Goal: Task Accomplishment & Management: Complete application form

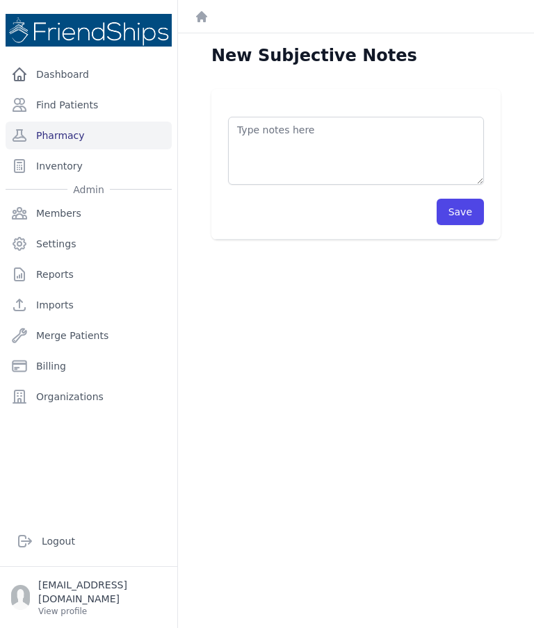
scroll to position [56, 0]
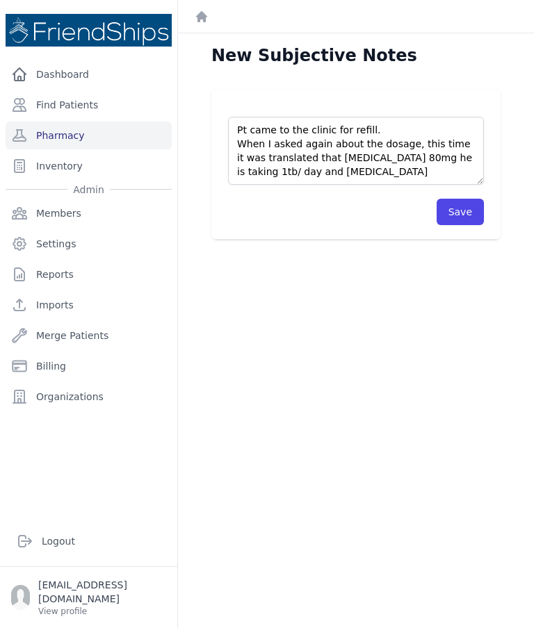
click at [299, 117] on textarea "Pt came to the clinic for refill. When I asked again about the dosage, this tim…" at bounding box center [356, 151] width 256 height 68
click at [329, 117] on textarea "Pt came to the clinic for refill. When I asked again about the dosage, this tim…" at bounding box center [356, 151] width 256 height 68
click at [327, 117] on textarea "Pt came to the clinic for refill. When I asked again about the dosage, this tim…" at bounding box center [356, 151] width 256 height 68
click at [267, 117] on textarea "Pt came to the clinic for refill. When I asked about the dosage, this time it w…" at bounding box center [356, 151] width 256 height 68
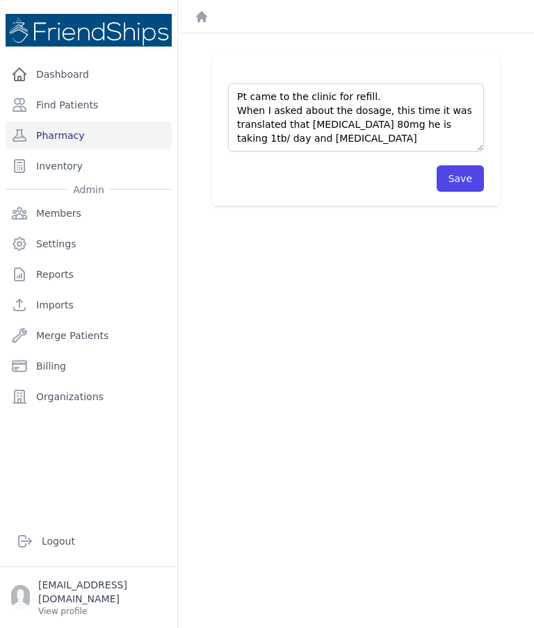
scroll to position [33, 0]
click at [267, 83] on textarea "Pt came to the clinic for refill. When I asked about the dosage, this time it w…" at bounding box center [356, 117] width 256 height 68
click at [346, 83] on textarea "Pt came to the clinic for refill. When I have been asked about the dosage, this…" at bounding box center [356, 117] width 256 height 68
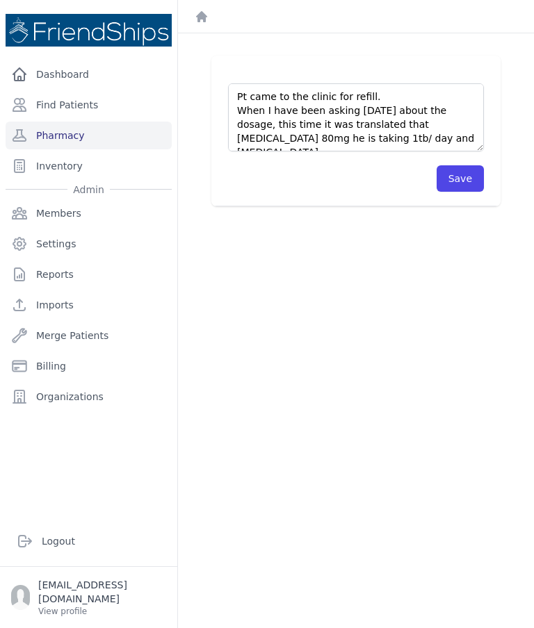
click at [414, 83] on textarea "Pt came to the clinic for refill. When I have been asking [DATE] about the dosa…" at bounding box center [356, 117] width 256 height 68
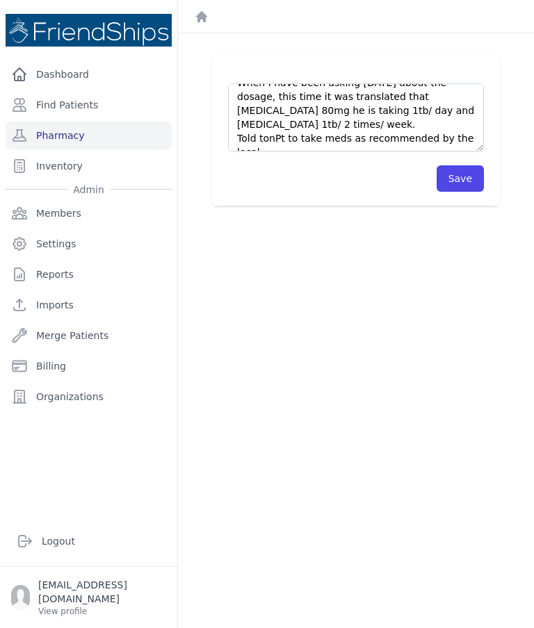
scroll to position [22, 0]
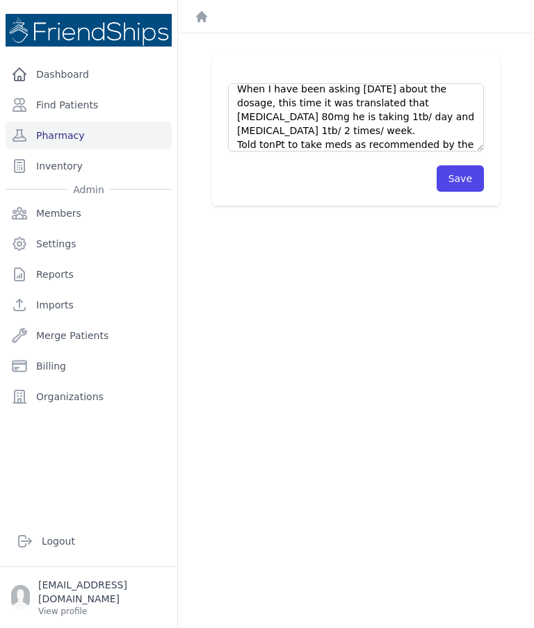
click at [320, 83] on textarea "Pt came to the clinic for refill. When I have been asking [DATE] about the dosa…" at bounding box center [356, 117] width 256 height 68
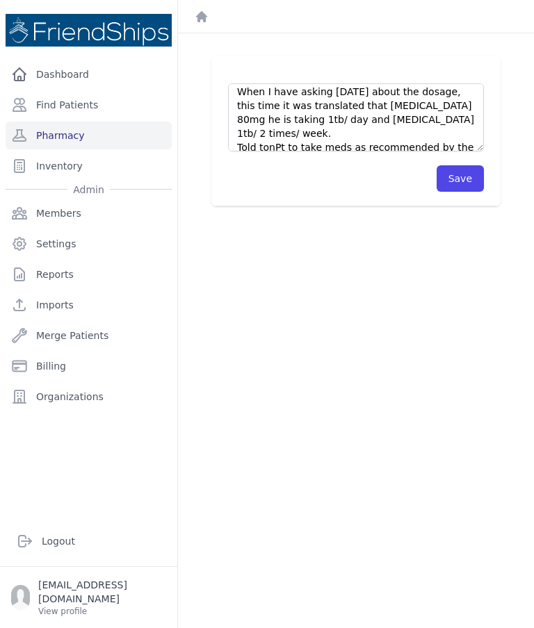
click at [320, 83] on textarea "Pt came to the clinic for refill. When I have asking [DATE] about the dosage, t…" at bounding box center [356, 117] width 256 height 68
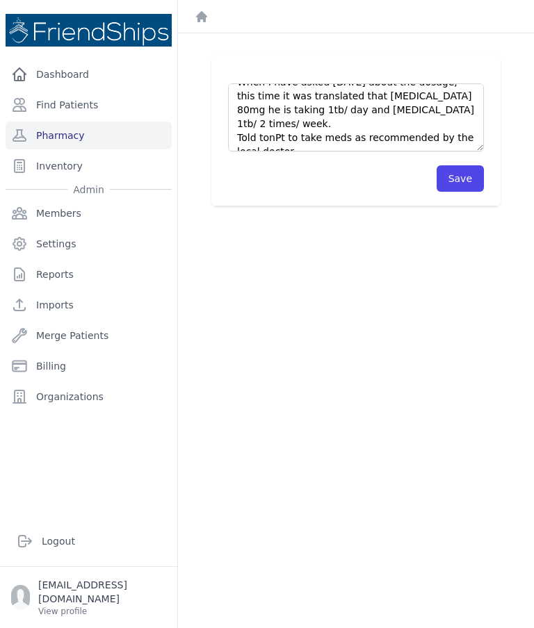
scroll to position [28, 0]
click at [277, 83] on textarea "Pt came to the clinic for refill. When I have asked [DATE] about the dosage, th…" at bounding box center [356, 117] width 256 height 68
click at [349, 85] on textarea "Pt came to the clinic for refill. When I have asked [DATE] about the dosage, th…" at bounding box center [356, 117] width 256 height 68
click at [307, 83] on textarea "Pt came to the clinic for refill. When I have asked [DATE] about the dosage, th…" at bounding box center [356, 117] width 256 height 68
click at [356, 83] on textarea "Pt came to the clinic for refill. When I have asked [DATE] about the dosage, th…" at bounding box center [356, 117] width 256 height 68
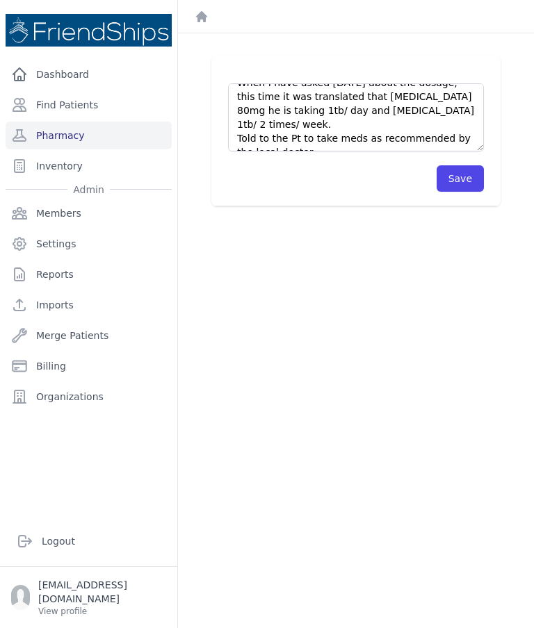
click at [329, 83] on textarea "Pt came to the clinic for refill. When I have asked [DATE] about the dosage, th…" at bounding box center [356, 117] width 256 height 68
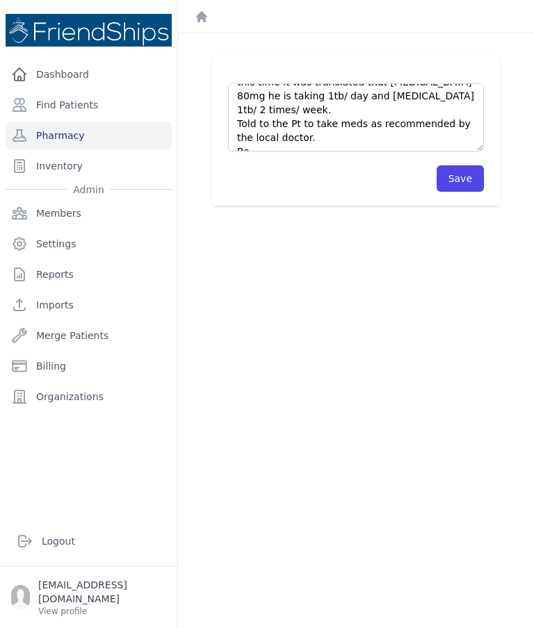
scroll to position [42, 0]
click at [403, 83] on textarea "Pt came to the clinic for refill. When I have asked [DATE] about the dosage, th…" at bounding box center [356, 117] width 256 height 68
click at [388, 83] on textarea "Pt came to the clinic for refill. When I have asked [DATE] about the dosage, th…" at bounding box center [356, 117] width 256 height 68
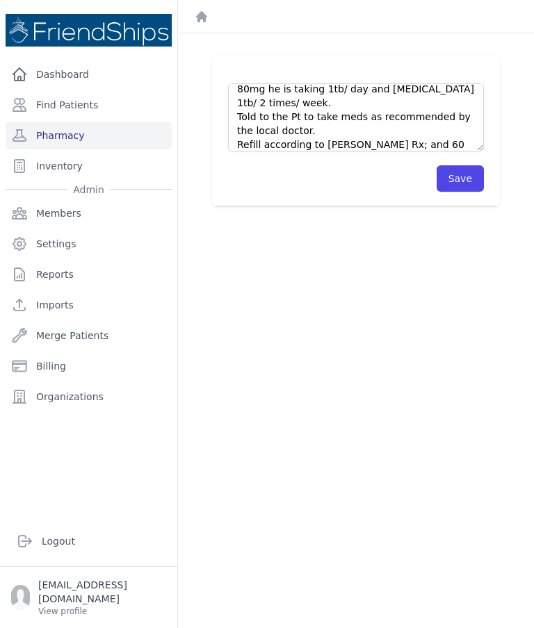
click at [347, 86] on textarea "Pt came to the clinic for refill. When I have asked today about the dosage, thi…" at bounding box center [356, 117] width 256 height 68
click at [458, 84] on textarea "Pt came to the clinic for refill. When I have asked today about the dosage, thi…" at bounding box center [356, 117] width 256 height 68
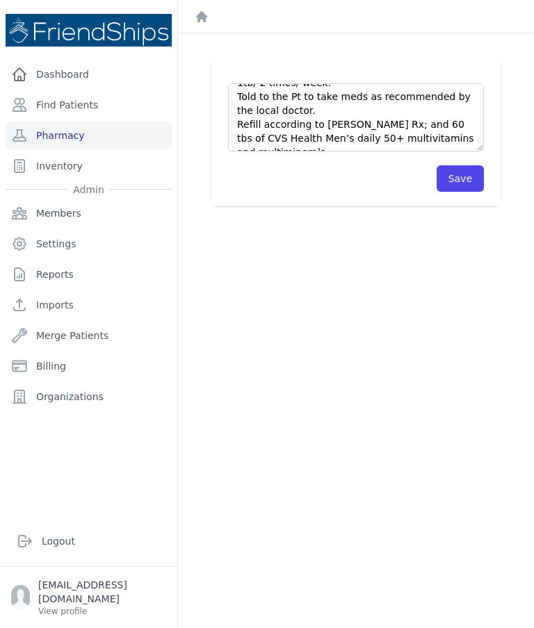
click at [394, 83] on textarea "Pt came to the clinic for refill. When I have asked today about the dosage, thi…" at bounding box center [356, 117] width 256 height 68
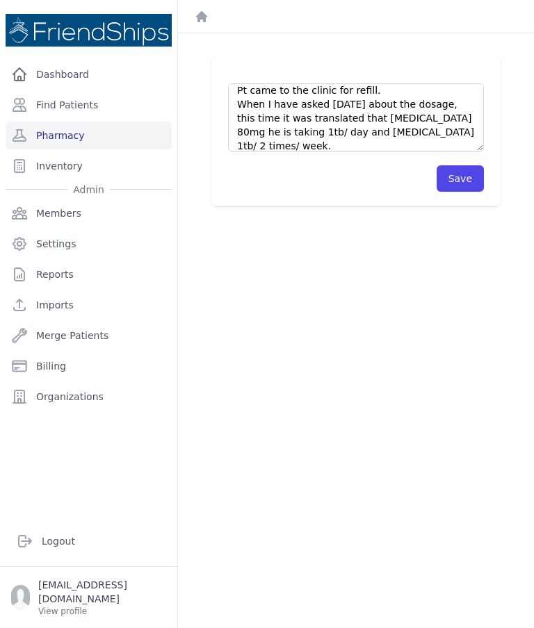
scroll to position [7, 0]
click at [379, 83] on textarea "Pt came to the clinic for refill. When I have asked today about the dosage, thi…" at bounding box center [356, 117] width 256 height 68
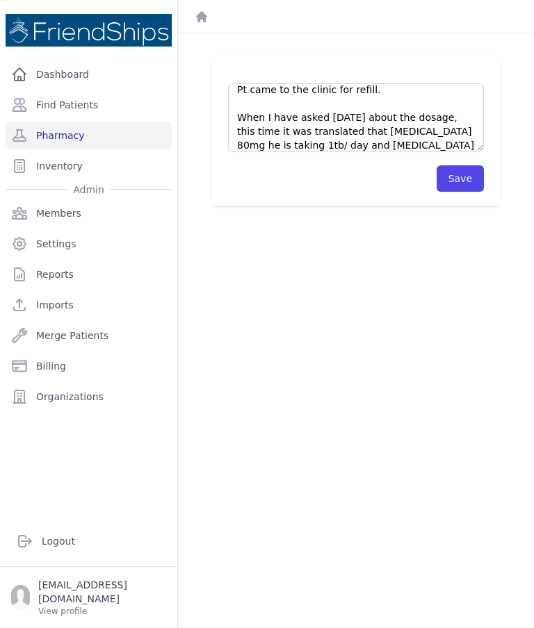
click at [331, 83] on textarea "Pt came to the clinic for refill. When I have asked today about the dosage, thi…" at bounding box center [356, 117] width 256 height 68
click at [370, 90] on textarea "Pt came to the clinic for refill. When I have asked today about the dosage, thi…" at bounding box center [356, 117] width 256 height 68
click at [380, 92] on textarea "Pt came to the clinic for refill. When I have asked today about the dosage, thi…" at bounding box center [356, 117] width 256 height 68
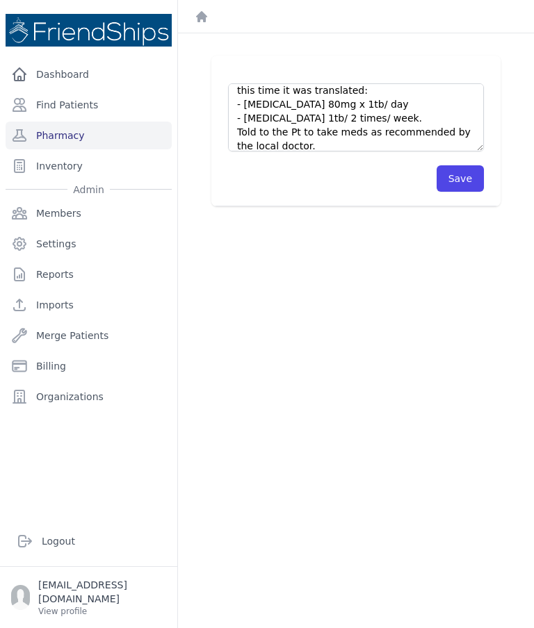
click at [309, 83] on textarea "Pt came to the clinic for refill. When I have asked today about the dosage, thi…" at bounding box center [356, 117] width 256 height 68
click at [302, 83] on textarea "Pt came to the clinic for refill. When I have asked today about the dosage, thi…" at bounding box center [356, 117] width 256 height 68
click at [309, 83] on textarea "Pt came to the clinic for refill. When I have asked today about the dosage, thi…" at bounding box center [356, 117] width 256 height 68
click at [286, 83] on textarea "Pt came to the clinic for refill. When I have asked today about the dosage, thi…" at bounding box center [356, 117] width 256 height 68
click at [273, 83] on textarea "Pt came to the clinic for refill. When I have asked today about the dosage, thi…" at bounding box center [356, 117] width 256 height 68
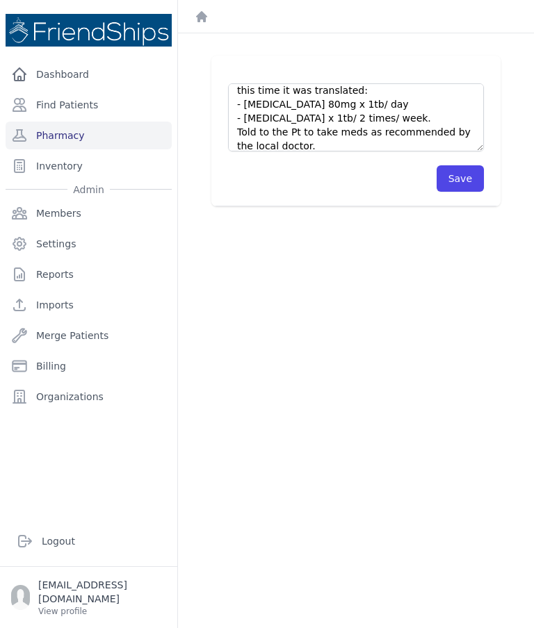
click at [270, 83] on textarea "Pt came to the clinic for refill. When I have asked today about the dosage, thi…" at bounding box center [356, 117] width 256 height 68
click at [266, 83] on textarea "Pt came to the clinic for refill. When I have asked today about the dosage, thi…" at bounding box center [356, 117] width 256 height 68
click at [298, 85] on textarea "Pt came to the clinic for refill. When I have asked today about the dosage, thi…" at bounding box center [356, 117] width 256 height 68
click at [269, 83] on textarea "Pt came to the clinic for refill. When I have asked today about the dosage, thi…" at bounding box center [356, 117] width 256 height 68
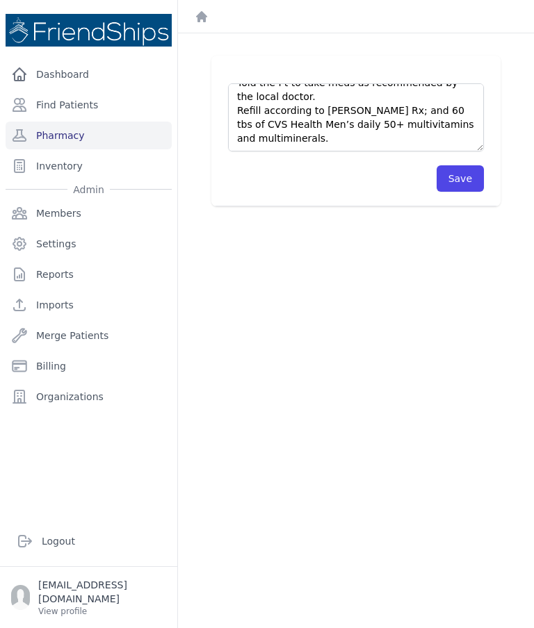
scroll to position [97, 0]
type textarea "Pt came to the clinic for refill. When I have asked today about the dosage, thi…"
click at [455, 165] on button "Save" at bounding box center [459, 178] width 47 height 26
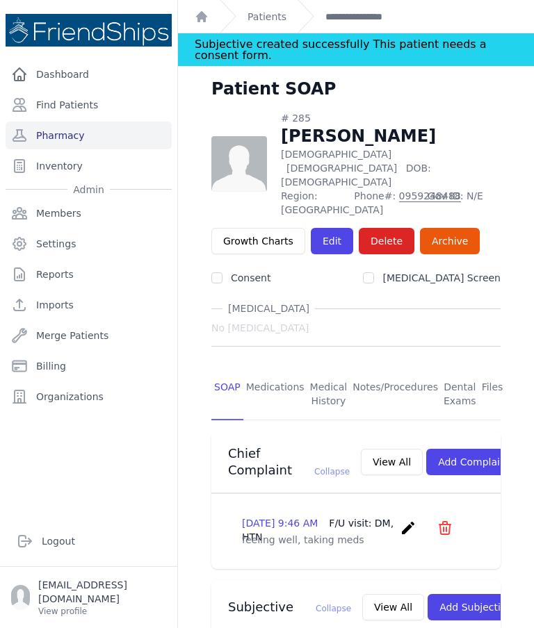
click at [270, 369] on link "Medications" at bounding box center [275, 394] width 64 height 51
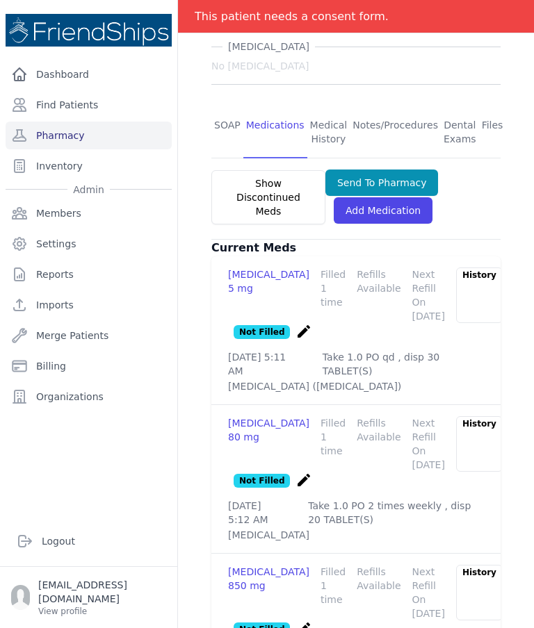
scroll to position [261, 0]
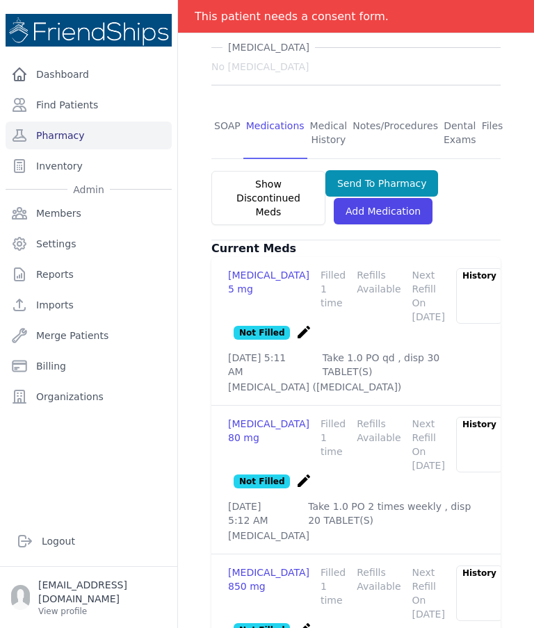
click at [225, 108] on link "SOAP" at bounding box center [227, 133] width 32 height 51
click at [227, 108] on link "SOAP" at bounding box center [227, 133] width 32 height 51
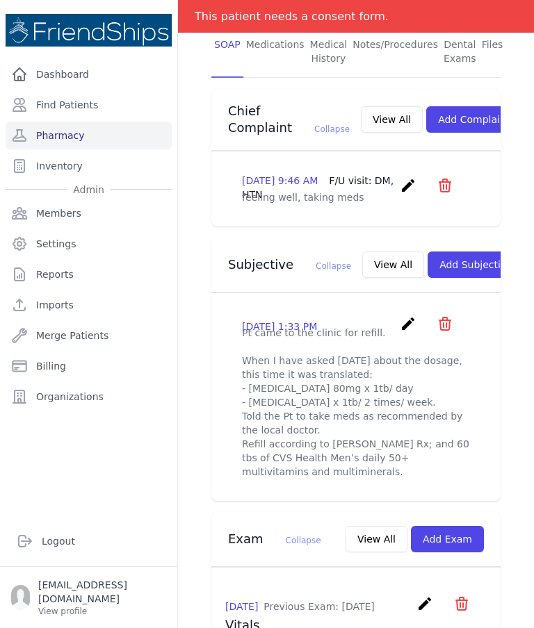
scroll to position [342, 0]
click at [406, 316] on icon "create" at bounding box center [408, 324] width 17 height 17
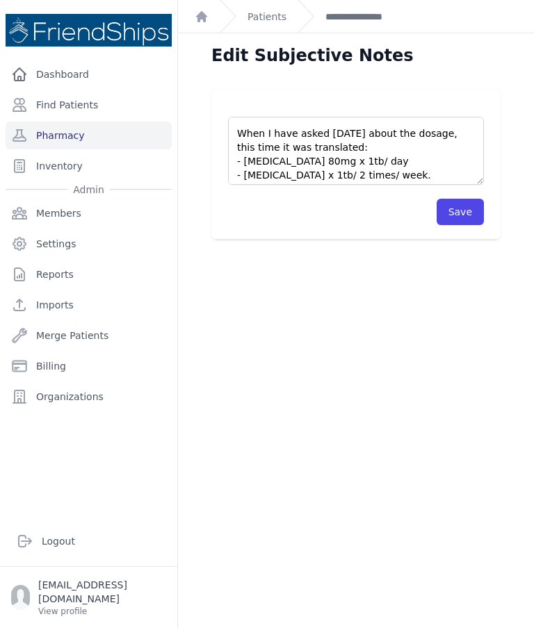
scroll to position [51, 0]
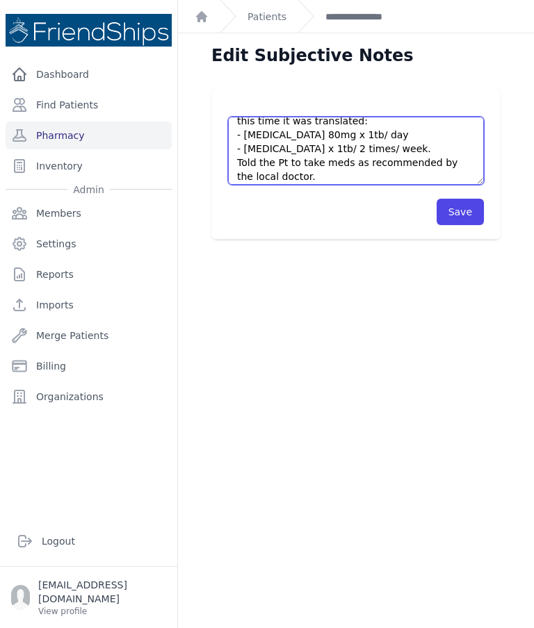
click at [259, 117] on textarea "Pt came to the clinic for refill. When I have asked today about the dosage, thi…" at bounding box center [356, 151] width 256 height 68
click at [308, 121] on textarea "Pt came to the clinic for refill. When I have asked today about the dosage, thi…" at bounding box center [356, 151] width 256 height 68
click at [420, 117] on textarea "Pt came to the clinic for refill. When I have asked today about the dosage, thi…" at bounding box center [356, 151] width 256 height 68
click at [270, 117] on textarea "Pt came to the clinic for refill. When I have asked today about the dosage, thi…" at bounding box center [356, 151] width 256 height 68
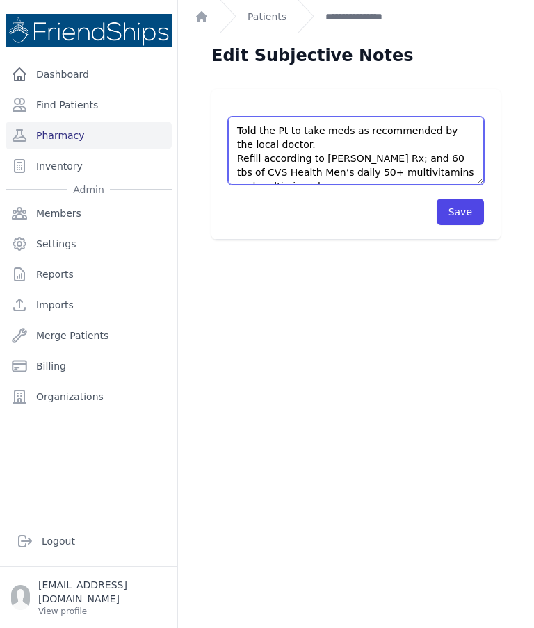
scroll to position [152, 0]
click at [369, 117] on textarea "Pt came to the clinic for refill. When I have asked today about the dosage, thi…" at bounding box center [356, 151] width 256 height 68
click at [378, 117] on textarea "Pt came to the clinic for refill. When I have asked today about the dosage, thi…" at bounding box center [356, 151] width 256 height 68
click at [381, 117] on textarea "Pt came to the clinic for refill. When I have asked today about the dosage, thi…" at bounding box center [356, 151] width 256 height 68
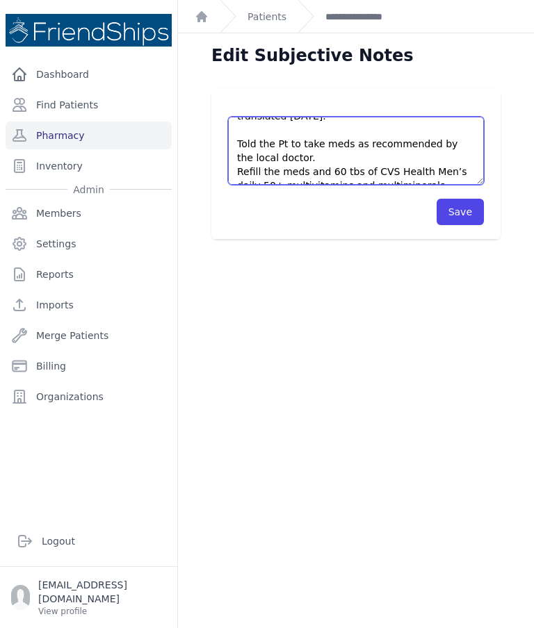
type textarea "Pt came to the clinic for refill. When I have asked today about the dosage, thi…"
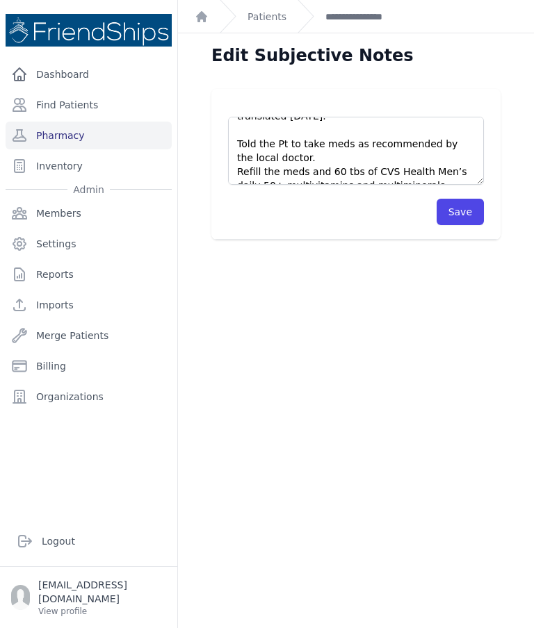
click at [463, 199] on button "Save" at bounding box center [459, 212] width 47 height 26
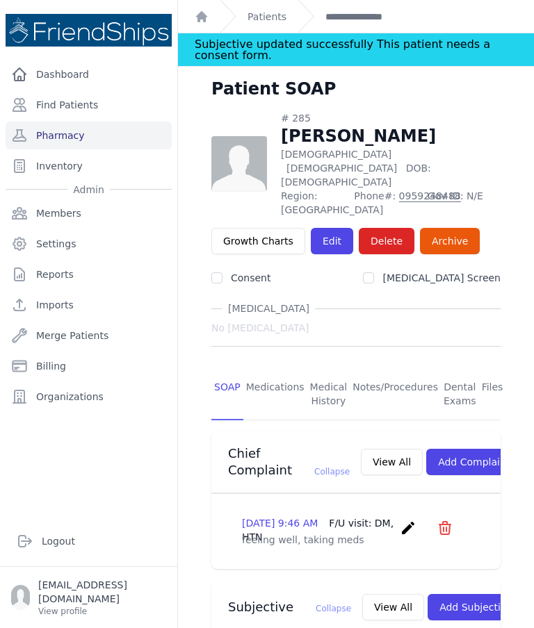
click at [277, 369] on link "Medications" at bounding box center [275, 394] width 64 height 51
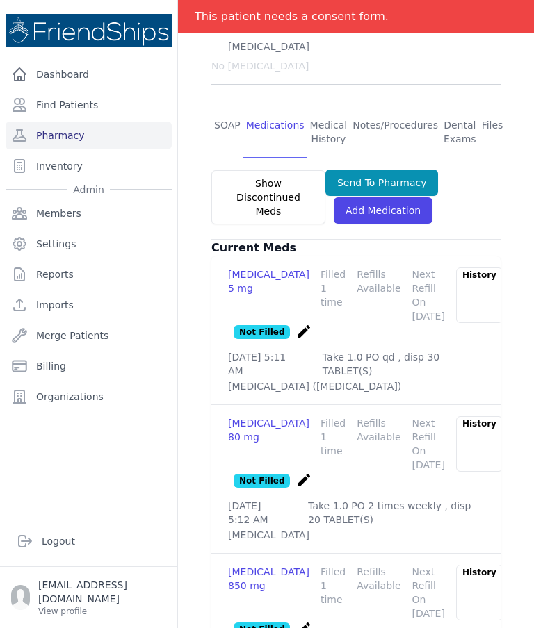
scroll to position [261, 0]
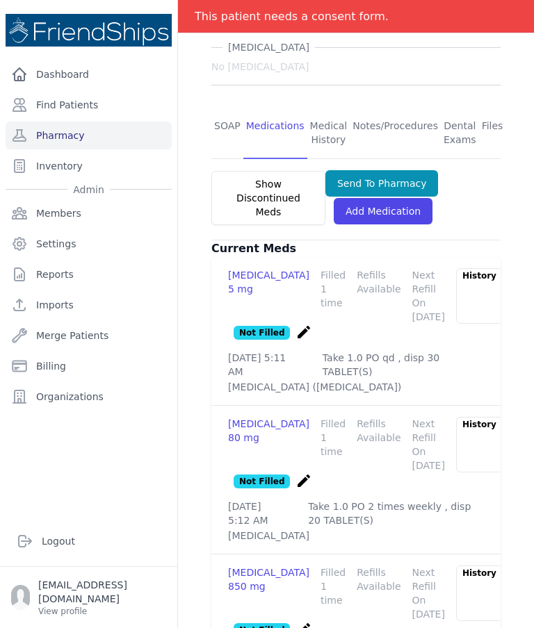
click at [308, 417] on div "Gliclazide 80 mg Filled 1 time Refills Available Next Refill On 2025-Aug-12 His…" at bounding box center [356, 455] width 256 height 77
click at [303, 472] on icon "create" at bounding box center [303, 480] width 17 height 17
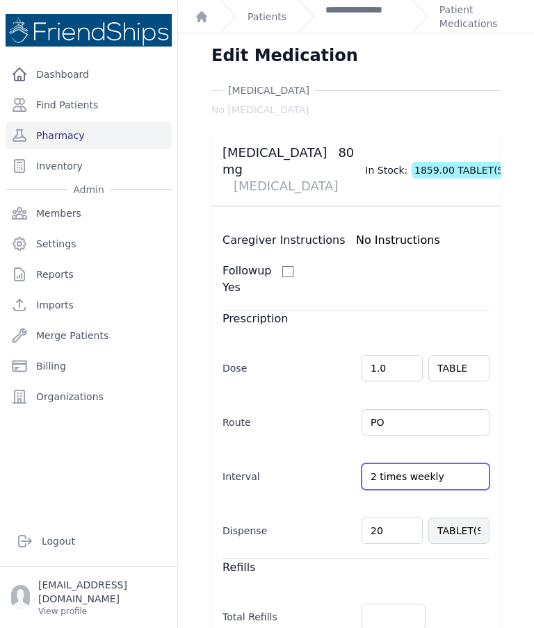
click at [483, 463] on input "2 times weekly" at bounding box center [425, 476] width 128 height 26
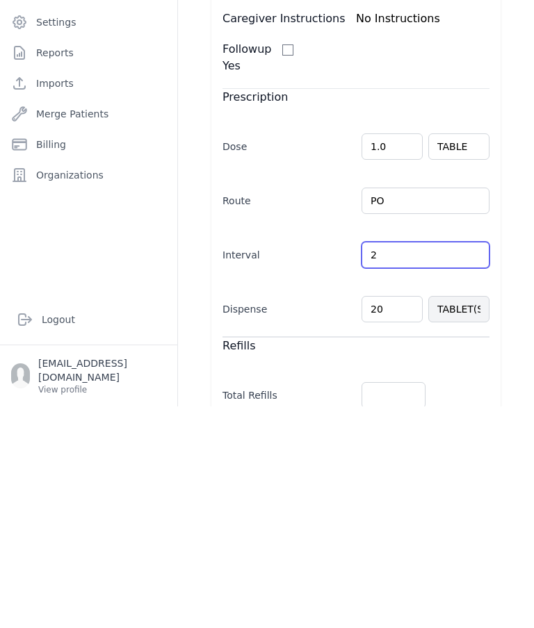
type input "2"
click at [475, 463] on input "text" at bounding box center [425, 476] width 128 height 26
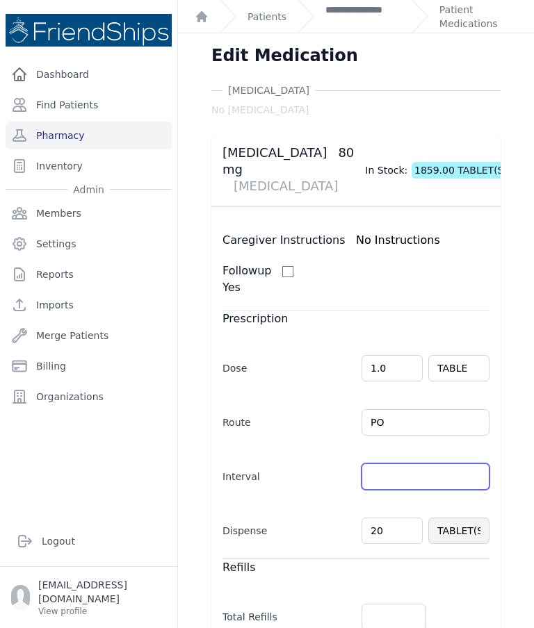
type input "qd"
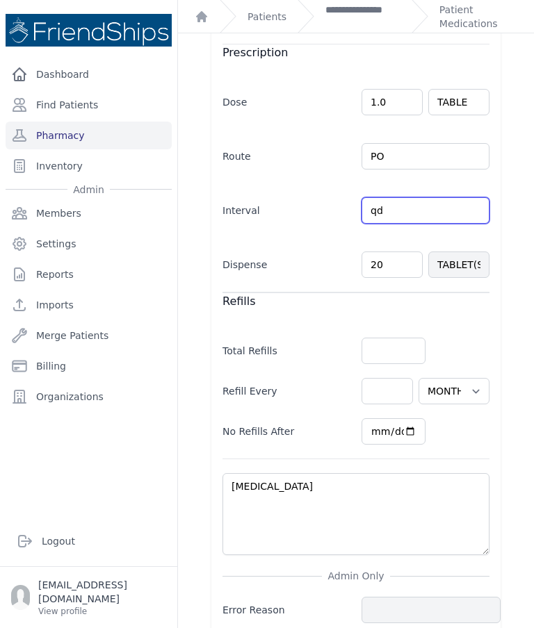
scroll to position [265, 0]
click at [195, 170] on div "Allergies No Allergies Gliclazide 80 mg DIABETES In Stock: 1859.00 TABLET(S) Ca…" at bounding box center [356, 246] width 334 height 857
select select "MONTH(S)"
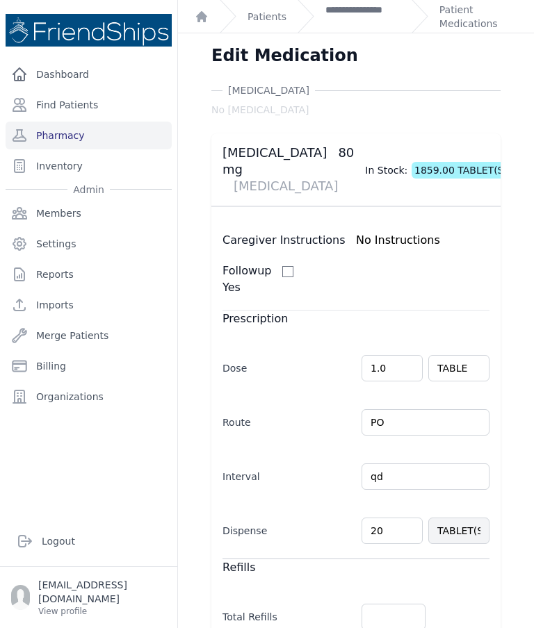
scroll to position [0, 0]
click at [466, 13] on link "Patient Medications" at bounding box center [478, 17] width 78 height 28
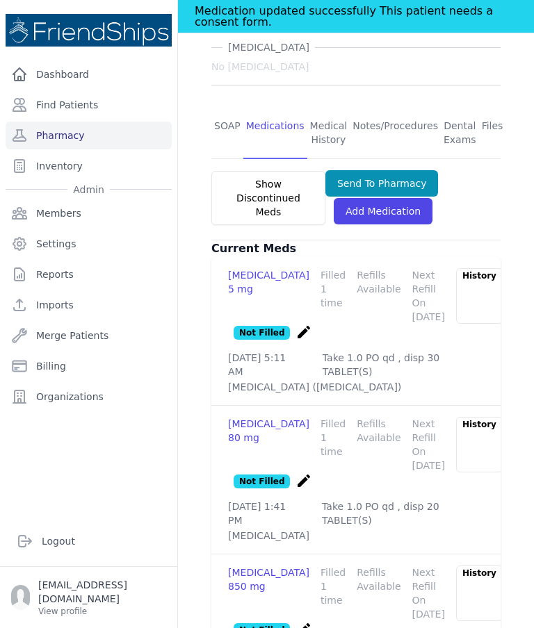
click at [84, 142] on link "Pharmacy" at bounding box center [89, 136] width 166 height 28
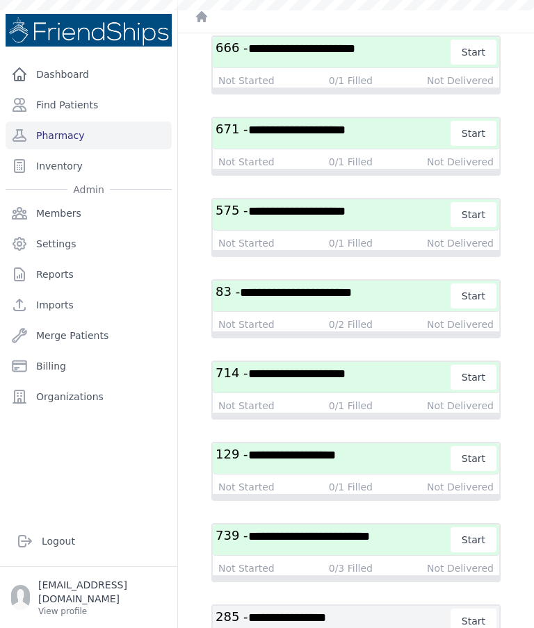
scroll to position [1065, 0]
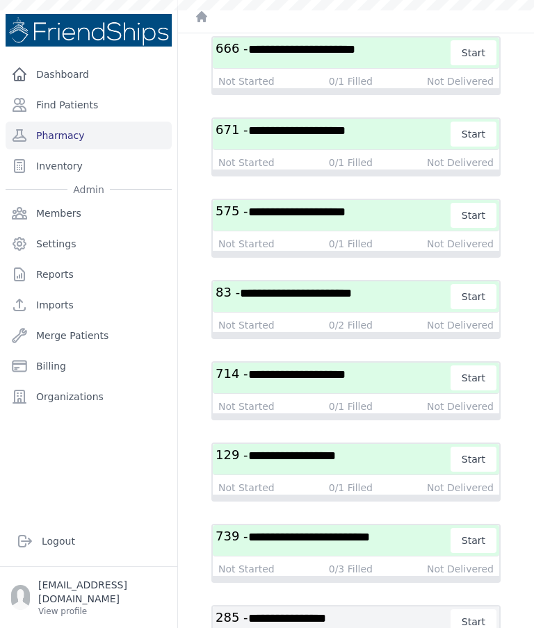
click at [326, 612] on span "**********" at bounding box center [287, 618] width 78 height 13
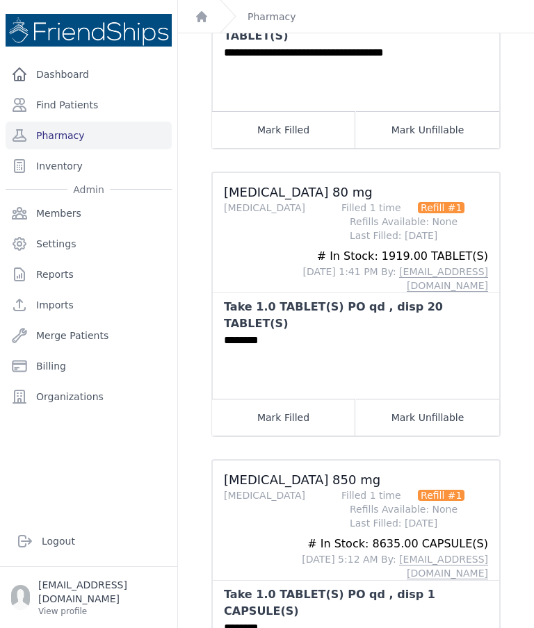
scroll to position [343, 0]
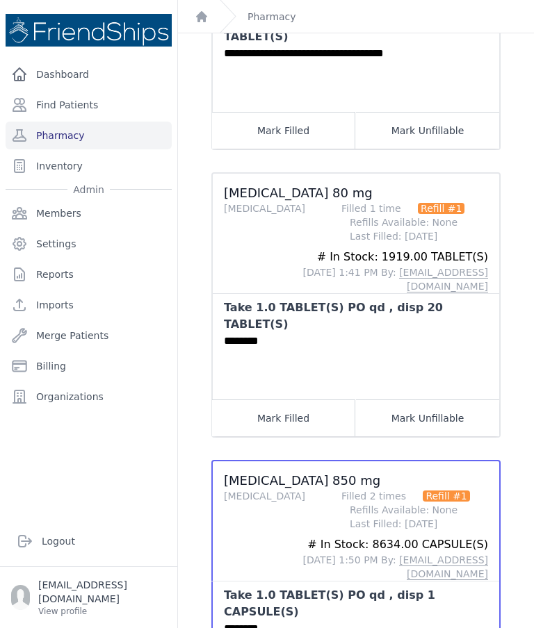
click at [297, 400] on button "Mark Filled" at bounding box center [283, 418] width 143 height 37
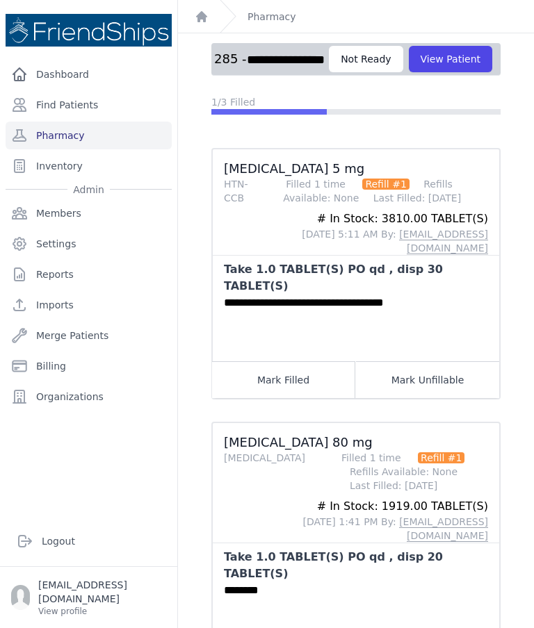
scroll to position [104, 0]
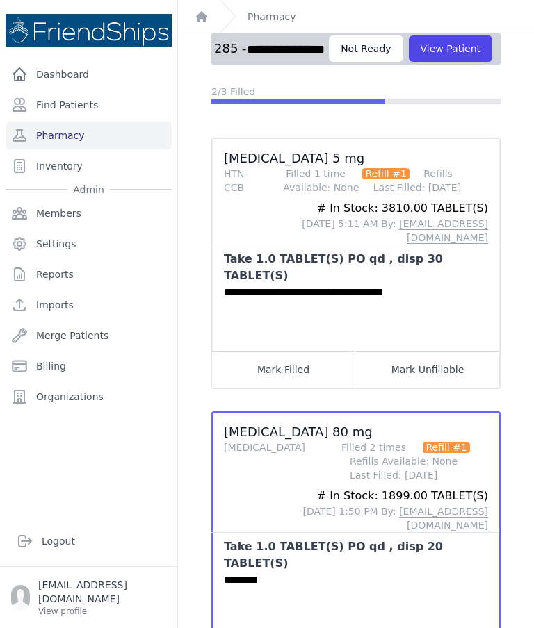
click at [312, 351] on button "Mark Filled" at bounding box center [283, 369] width 143 height 37
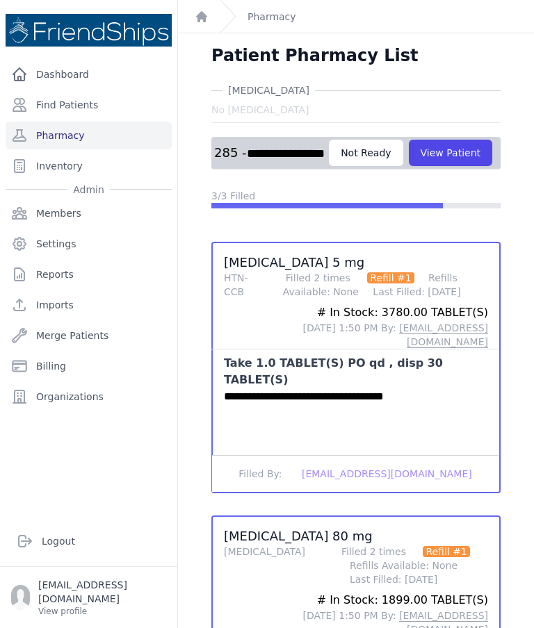
scroll to position [0, 0]
click at [409, 140] on button "View Patient" at bounding box center [450, 153] width 83 height 26
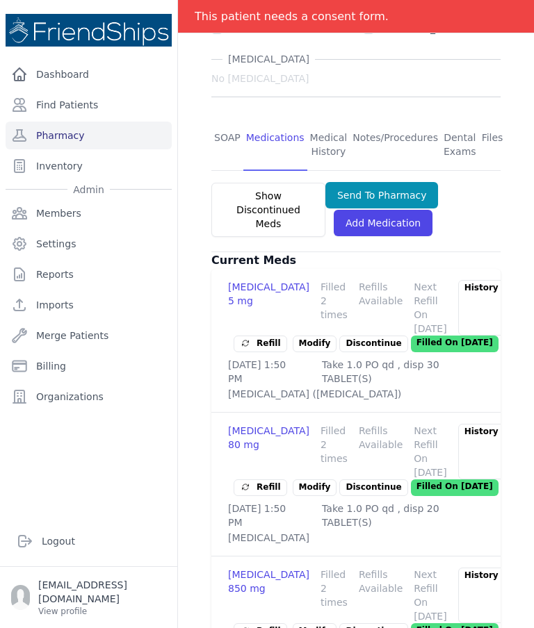
scroll to position [249, 0]
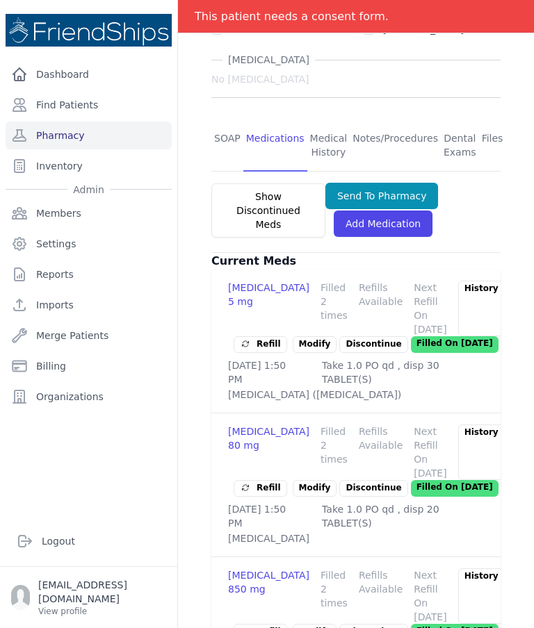
click at [96, 122] on link "Pharmacy" at bounding box center [89, 136] width 166 height 28
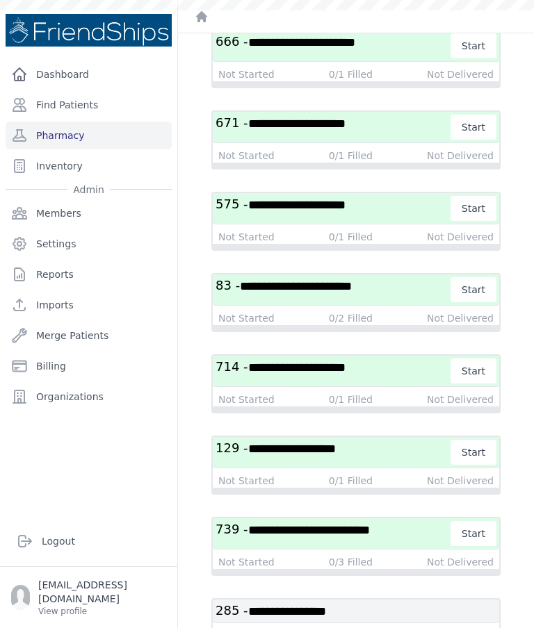
scroll to position [1071, 0]
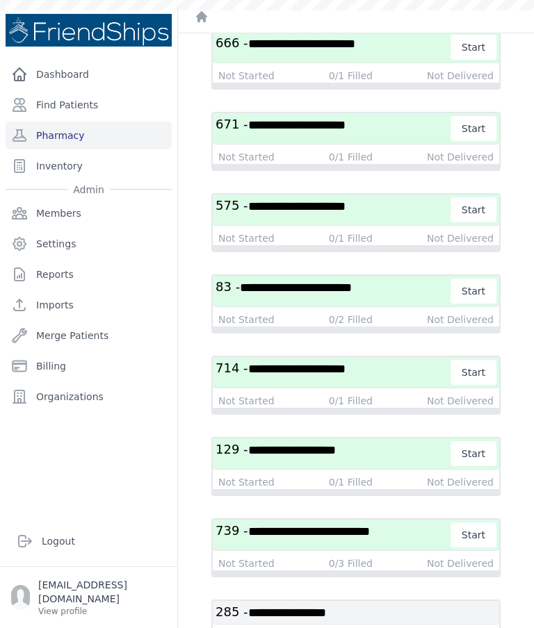
click at [326, 607] on span "**********" at bounding box center [287, 613] width 78 height 13
click at [310, 607] on span "**********" at bounding box center [287, 613] width 78 height 13
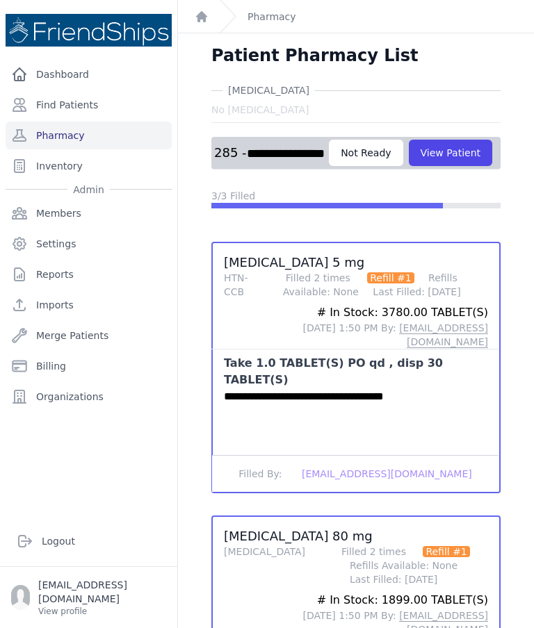
click at [329, 140] on div "Not Ready" at bounding box center [366, 153] width 74 height 26
click at [409, 140] on button "View Patient" at bounding box center [450, 153] width 83 height 26
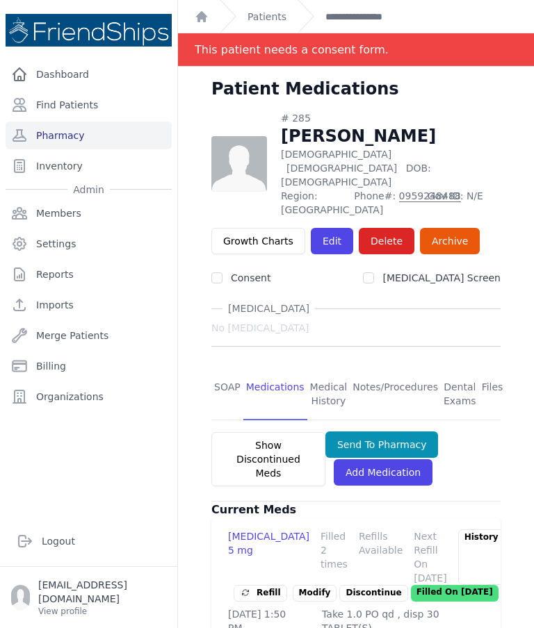
click at [392, 431] on button "Send To Pharmacy" at bounding box center [381, 444] width 113 height 26
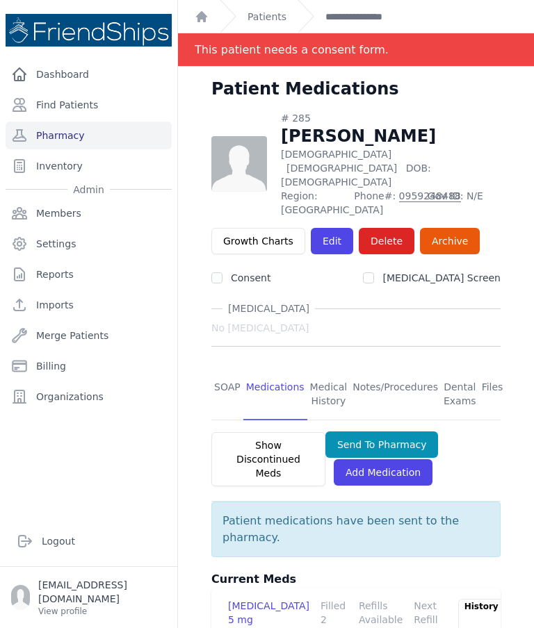
click at [79, 122] on link "Pharmacy" at bounding box center [89, 136] width 166 height 28
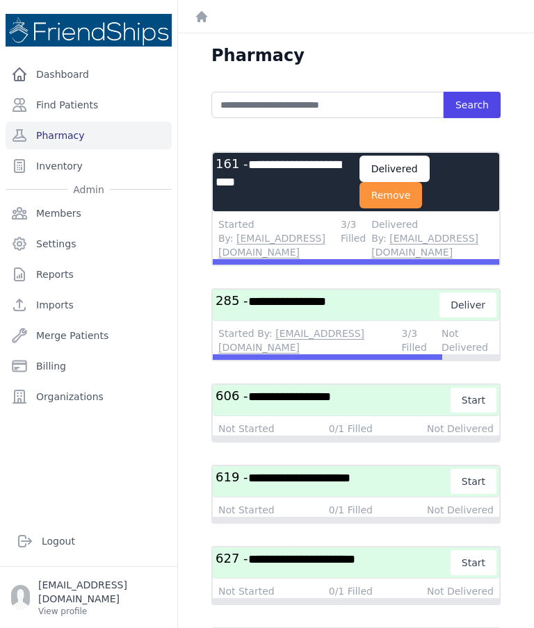
click at [326, 295] on span "**********" at bounding box center [287, 301] width 78 height 13
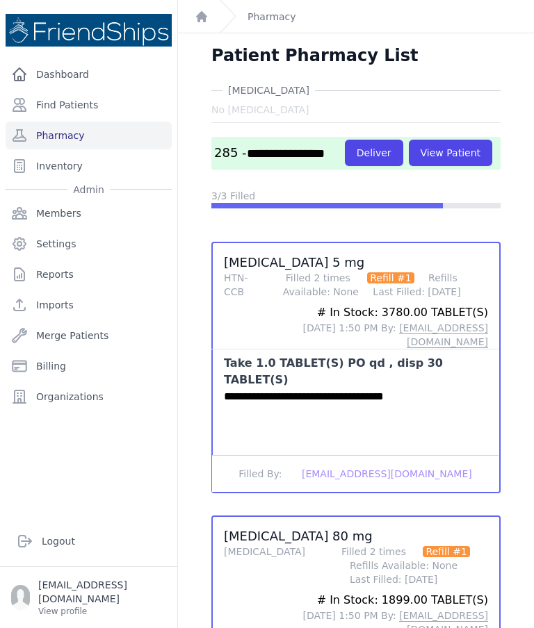
click at [345, 166] on button "Deliver" at bounding box center [374, 153] width 58 height 26
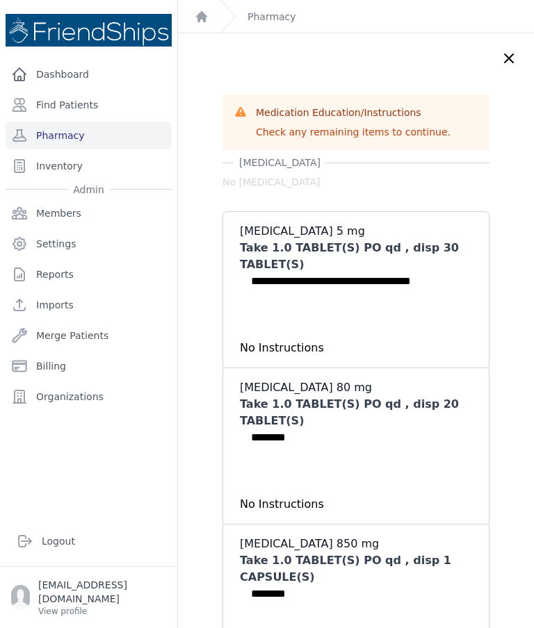
click at [512, 55] on icon at bounding box center [508, 58] width 8 height 8
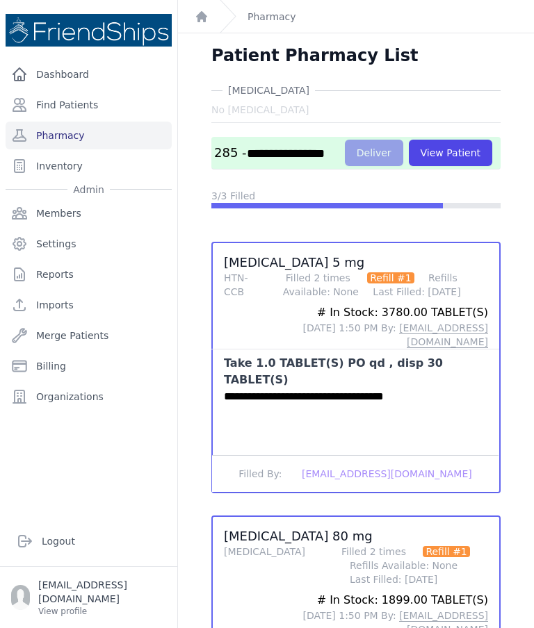
click at [409, 166] on button "View Patient" at bounding box center [450, 153] width 83 height 26
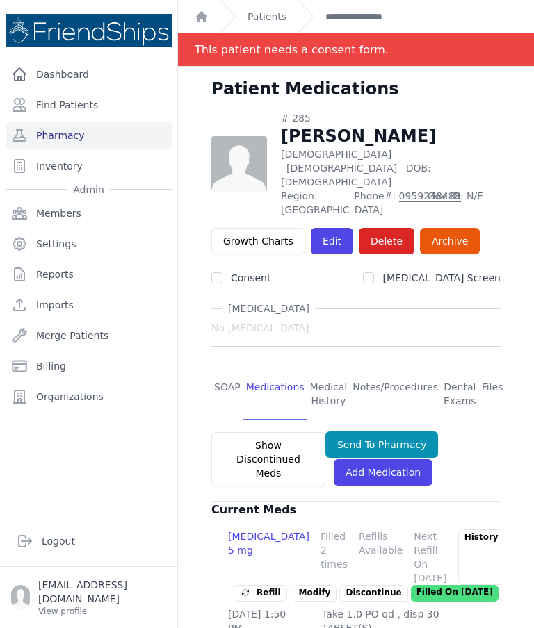
click at [226, 369] on link "SOAP" at bounding box center [227, 394] width 32 height 51
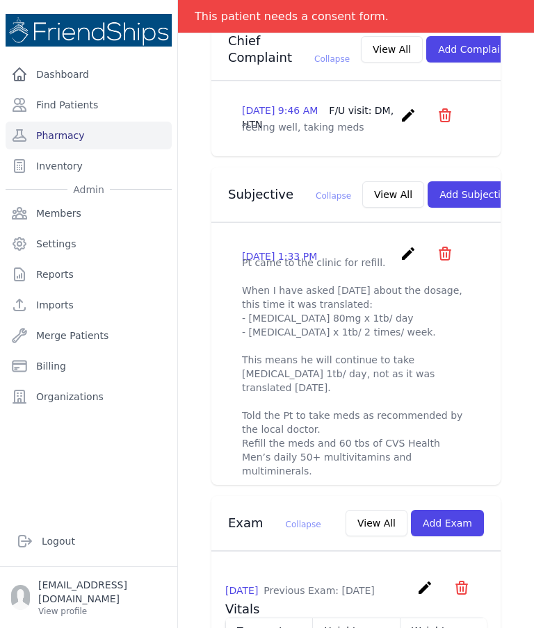
scroll to position [411, 0]
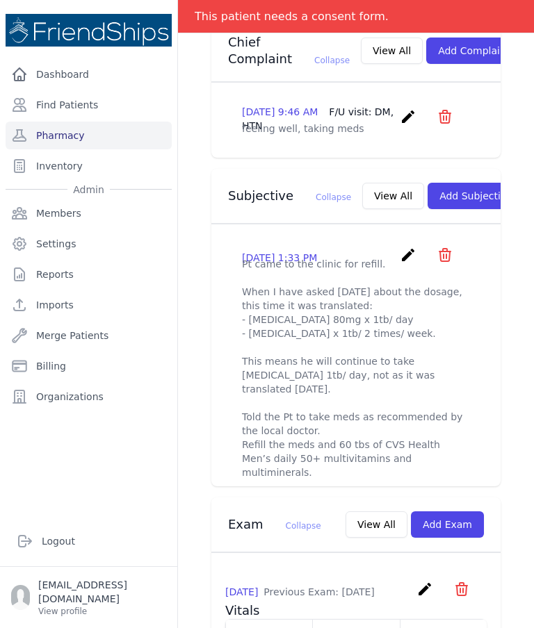
click at [92, 114] on link "Find Patients" at bounding box center [89, 105] width 166 height 28
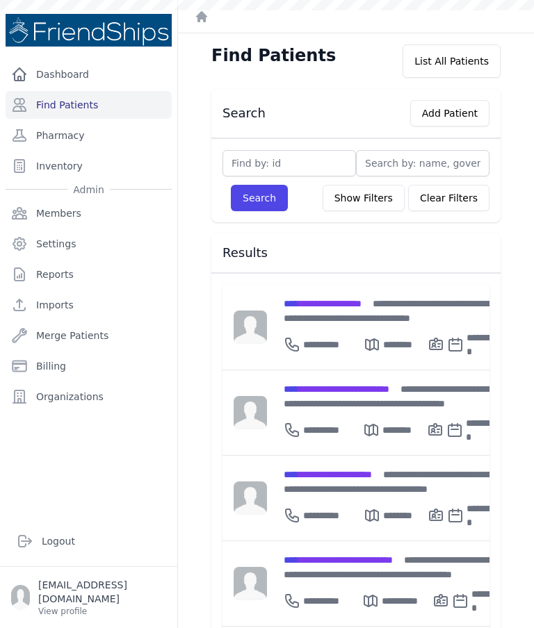
click at [345, 467] on div "**********" at bounding box center [391, 481] width 217 height 29
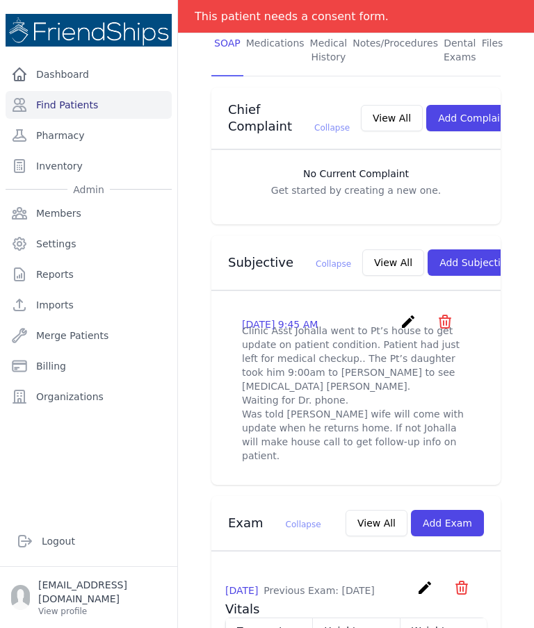
scroll to position [334, 0]
click at [406, 313] on icon "create" at bounding box center [408, 321] width 17 height 17
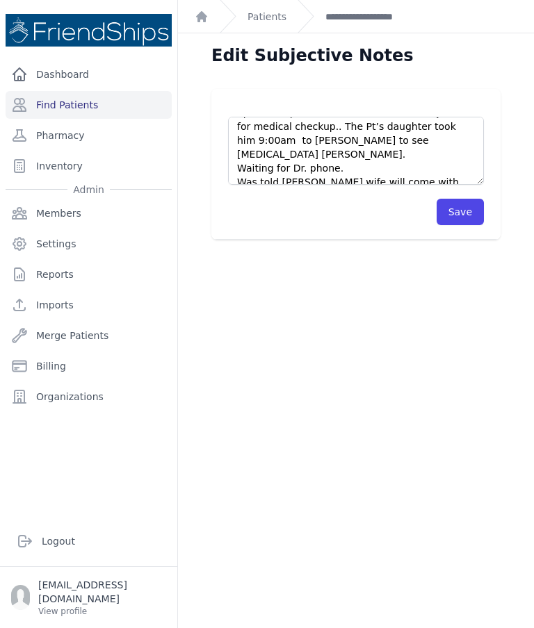
scroll to position [32, 0]
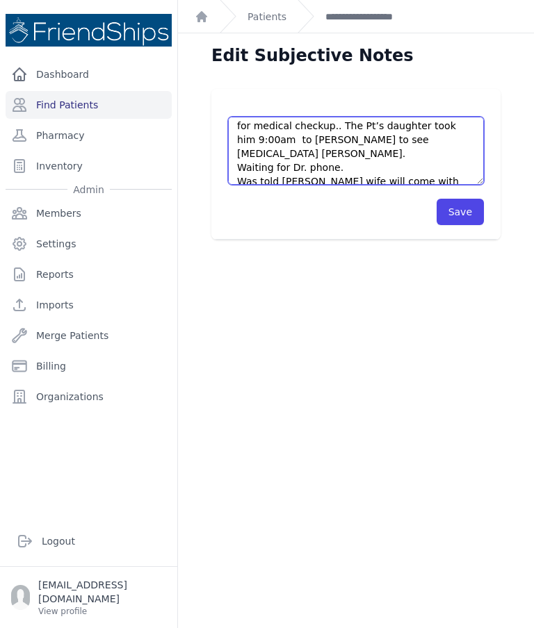
click at [359, 150] on textarea "Clinic Asst Johalla went to Pt’s house to get update on patient condition. Pati…" at bounding box center [356, 151] width 256 height 68
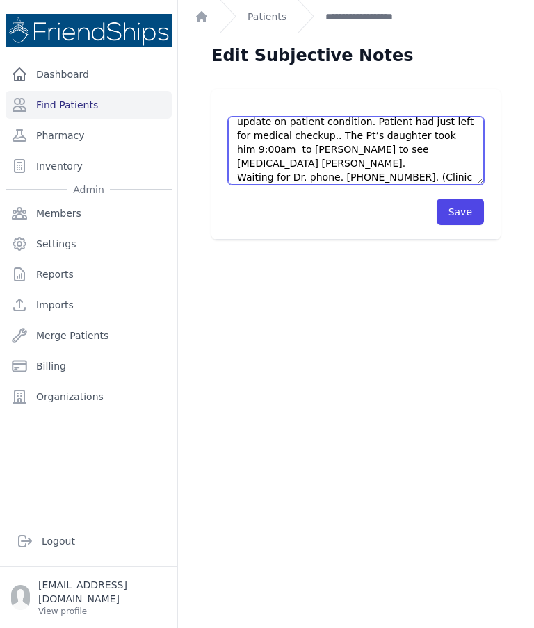
scroll to position [25, 0]
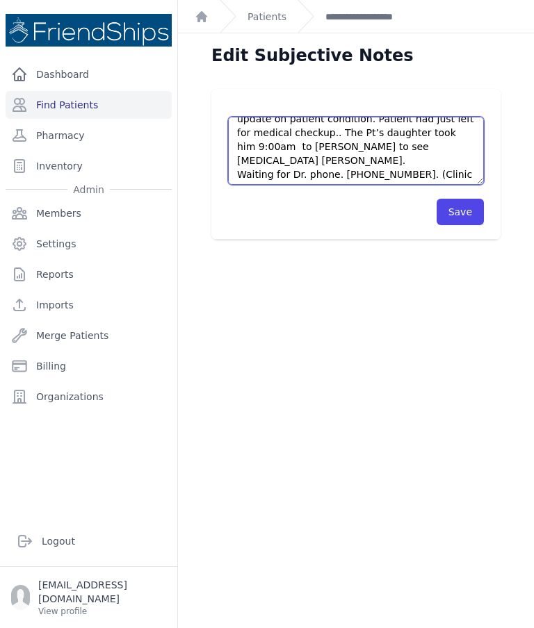
click at [403, 157] on textarea "Clinic Asst Johalla went to Pt’s house to get update on patient condition. Pati…" at bounding box center [356, 151] width 256 height 68
click at [406, 156] on textarea "Clinic Asst Johalla went to Pt’s house to get update on patient condition. Pati…" at bounding box center [356, 151] width 256 height 68
type textarea "Clinic Asst Johalla went to Pt’s house to get update on patient condition. Pati…"
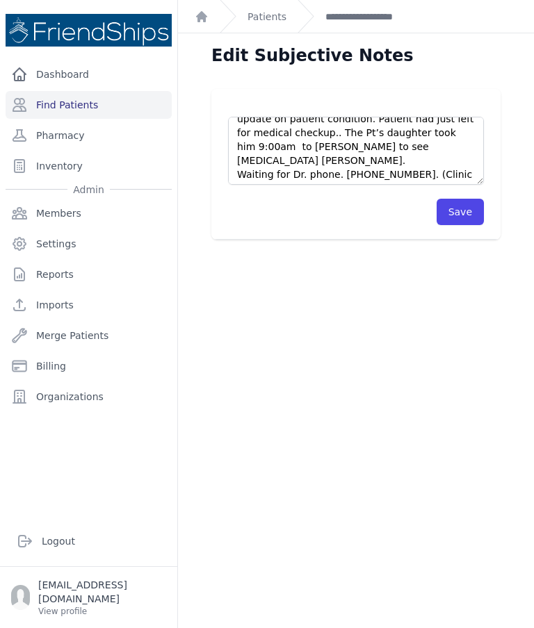
click at [460, 215] on button "Save" at bounding box center [459, 212] width 47 height 26
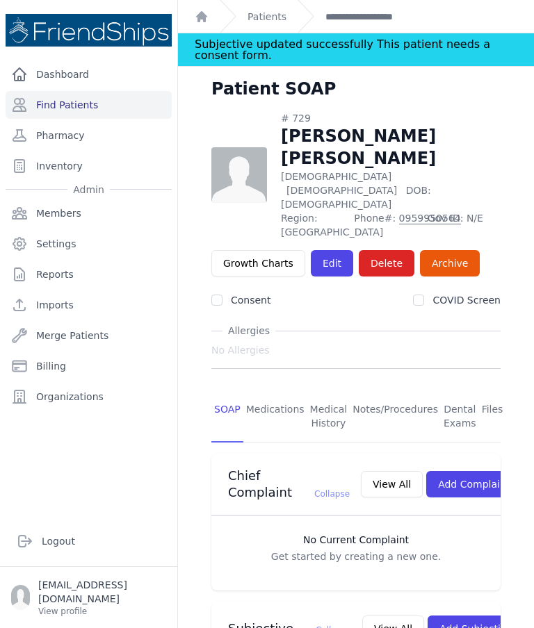
scroll to position [-1, 0]
click at [64, 107] on link "Find Patients" at bounding box center [89, 105] width 166 height 28
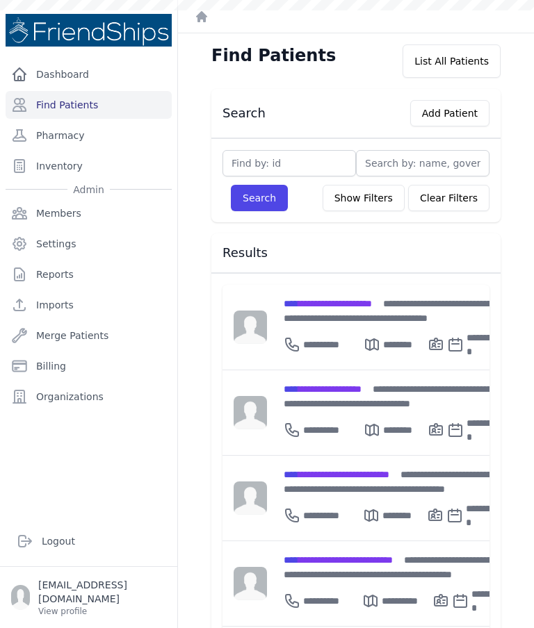
click at [343, 470] on span "**********" at bounding box center [336, 475] width 106 height 10
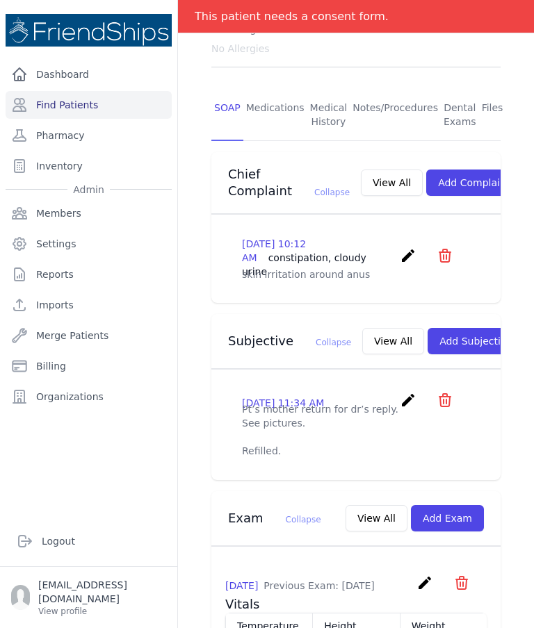
scroll to position [268, 0]
click at [408, 392] on icon "create" at bounding box center [408, 400] width 17 height 17
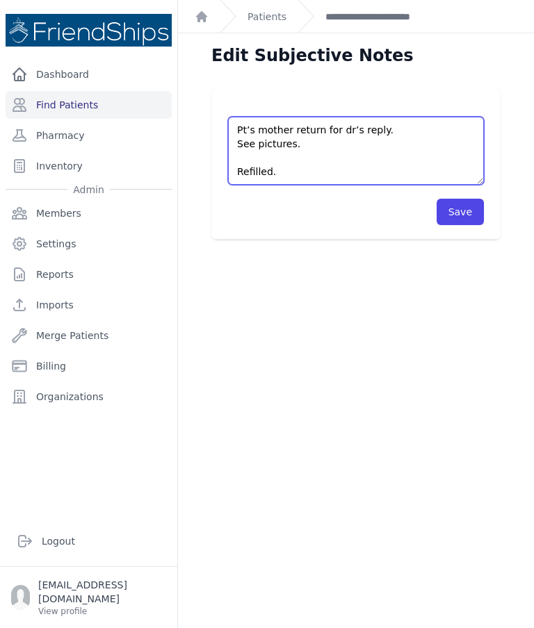
click at [403, 133] on textarea "Pt’s mother return for dr’s reply. See pictures. Refilled." at bounding box center [356, 151] width 256 height 68
click at [308, 141] on textarea "Pt’s mother return for dr’s reply. See pictures. Refilled." at bounding box center [356, 151] width 256 height 68
click at [331, 145] on textarea "Pt’s mother return for dr’s reply. See pictures. Refilled." at bounding box center [356, 151] width 256 height 68
click at [415, 140] on textarea "Pt’s mother return for dr’s reply. See pictures. Refilled." at bounding box center [356, 151] width 256 height 68
type textarea "Pt’s mother return for dr’s reply. She showed some pictures of the rash. Add th…"
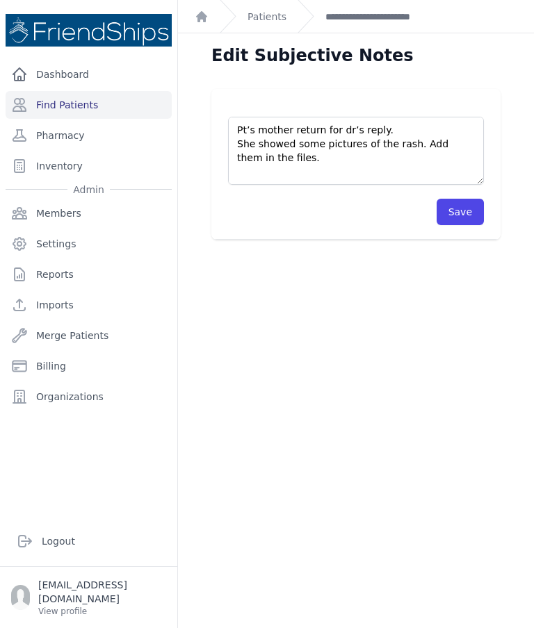
click at [474, 222] on button "Save" at bounding box center [459, 212] width 47 height 26
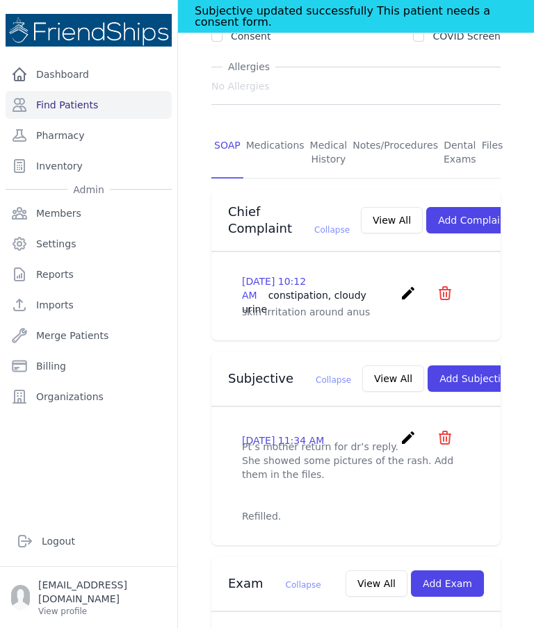
scroll to position [287, 0]
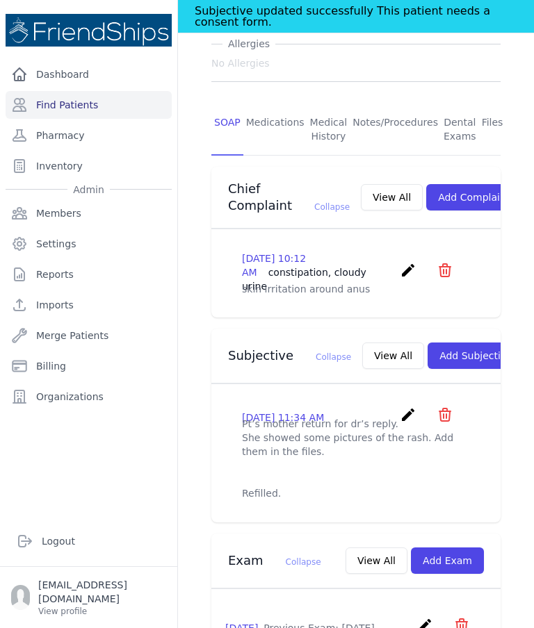
click at [362, 343] on button "View All" at bounding box center [393, 356] width 62 height 26
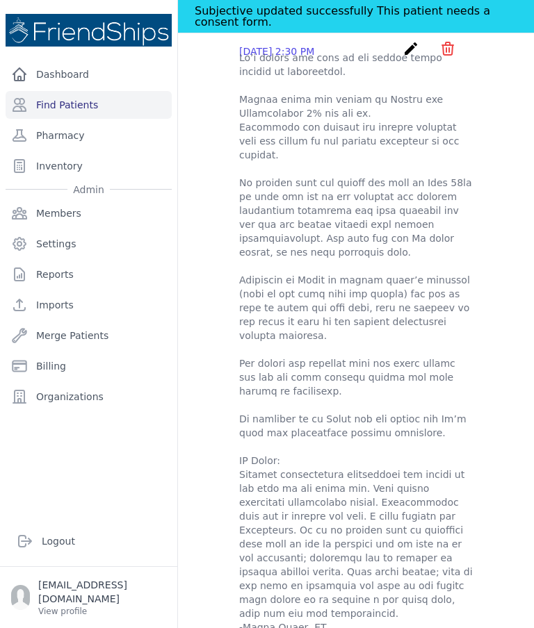
scroll to position [0, 0]
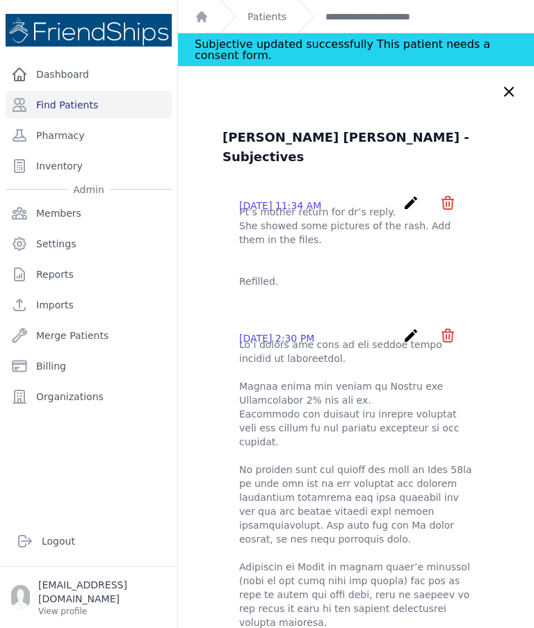
click at [413, 195] on icon "create" at bounding box center [410, 203] width 17 height 17
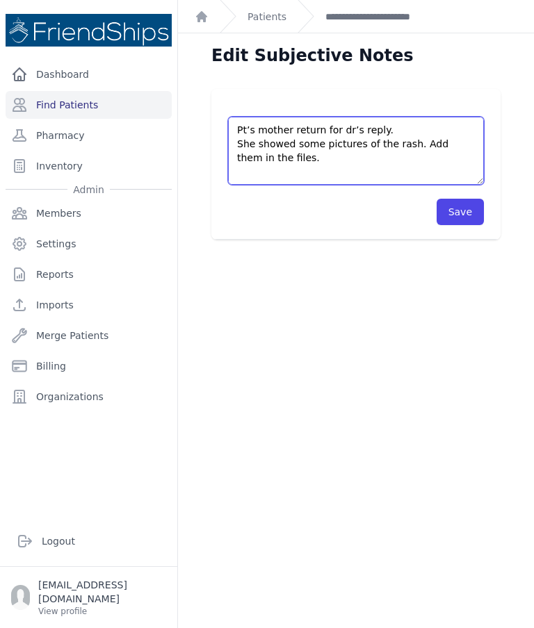
click at [313, 162] on textarea "Pt’s mother return for dr’s reply. She showed some pictures of the rash. Add th…" at bounding box center [356, 151] width 256 height 68
click at [409, 142] on textarea "Pt’s mother return for dr’s reply. She showed some pictures of the rash. Add th…" at bounding box center [356, 151] width 256 height 68
click at [395, 138] on textarea "Pt’s mother return for dr’s reply. She showed some pictures of the rash. Add th…" at bounding box center [356, 151] width 256 height 68
click at [317, 163] on textarea "Pt’s mother return for dr’s reply. She showed some pictures of the rash. Add th…" at bounding box center [356, 151] width 256 height 68
click at [462, 155] on textarea "Pt’s mother return for dr’s reply. She showed some pictures of the rash. Add th…" at bounding box center [356, 151] width 256 height 68
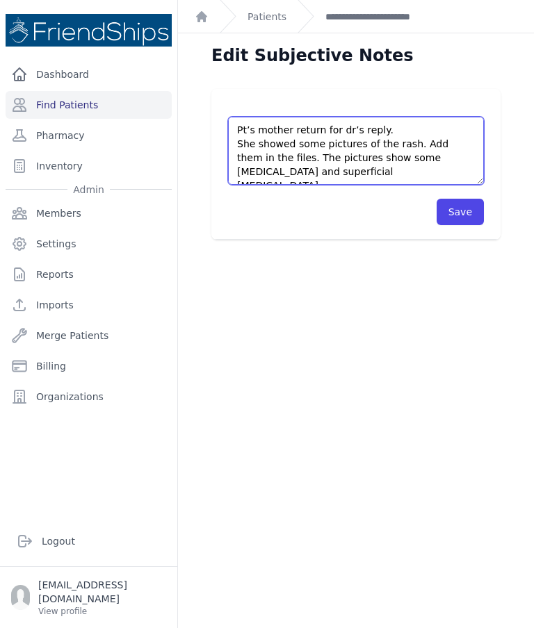
click at [278, 172] on textarea "Pt’s mother return for dr’s reply. She showed some pictures of the rash. Add th…" at bounding box center [356, 151] width 256 height 68
click at [384, 170] on textarea "Pt’s mother return for dr’s reply. She showed some pictures of the rash. Add th…" at bounding box center [356, 151] width 256 height 68
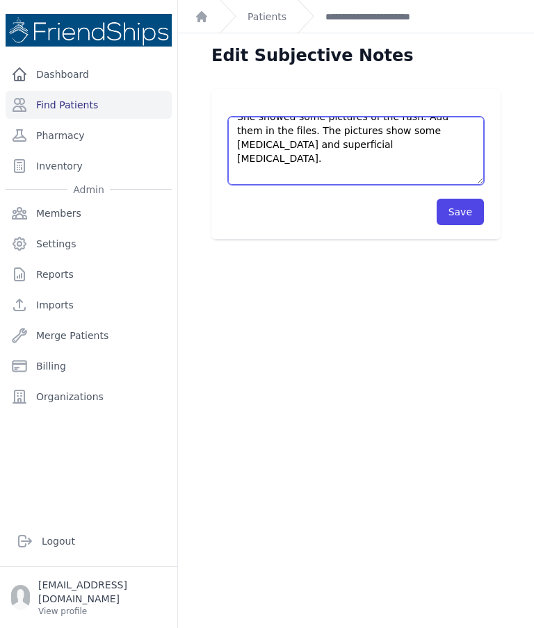
scroll to position [47, 0]
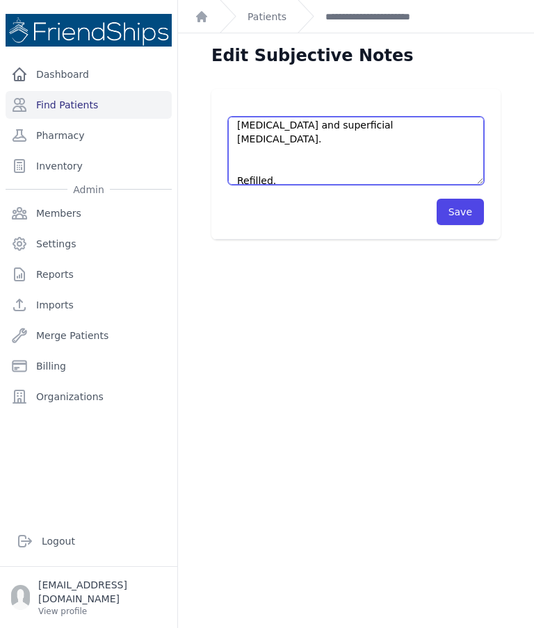
click at [385, 151] on textarea "Pt’s mother return for dr’s reply. She showed some pictures of the rash. Add th…" at bounding box center [356, 151] width 256 height 68
click at [292, 156] on textarea "Pt’s mother return for dr’s reply. She showed some pictures of the rash. Add th…" at bounding box center [356, 151] width 256 height 68
click at [308, 141] on textarea "Pt’s mother return for dr’s reply. She showed some pictures of the rash. Add th…" at bounding box center [356, 151] width 256 height 68
click at [283, 153] on textarea "Pt’s mother return for dr’s reply. She showed some pictures of the rash. Add th…" at bounding box center [356, 151] width 256 height 68
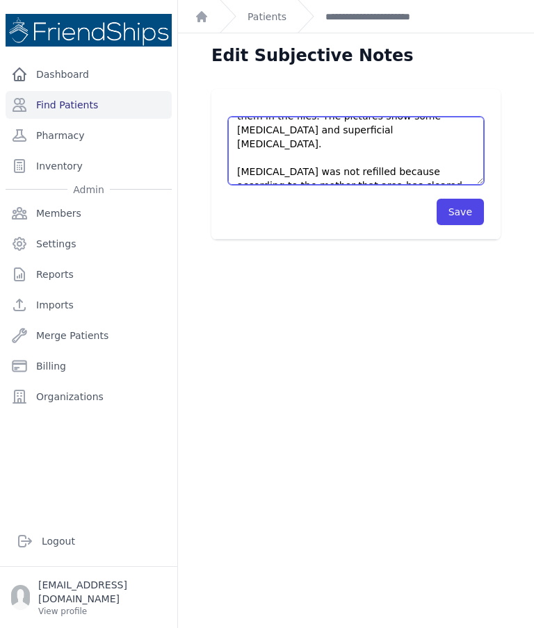
type textarea "Pt’s mother return for dr’s reply. She showed some pictures of the rash. Add th…"
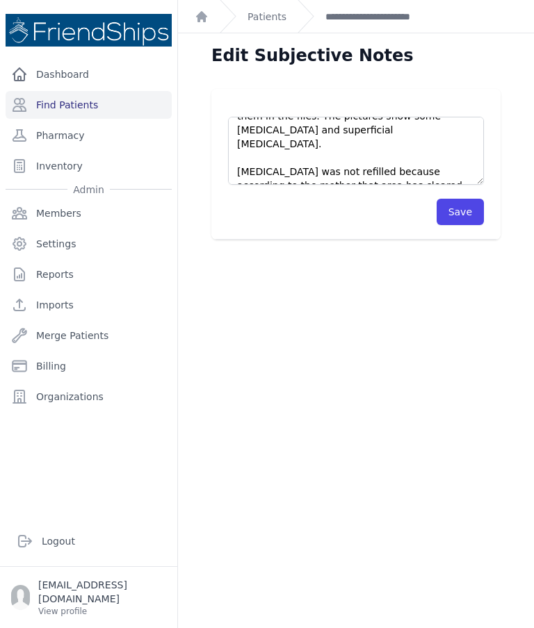
click at [461, 216] on button "Save" at bounding box center [459, 212] width 47 height 26
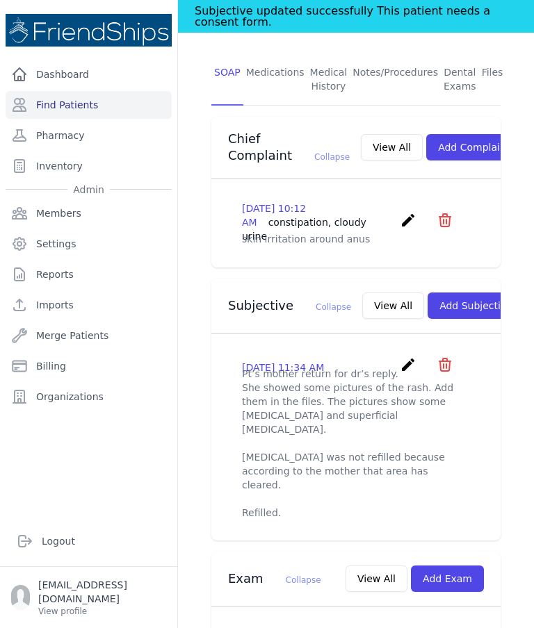
scroll to position [336, 0]
click at [414, 357] on icon "create" at bounding box center [408, 365] width 17 height 17
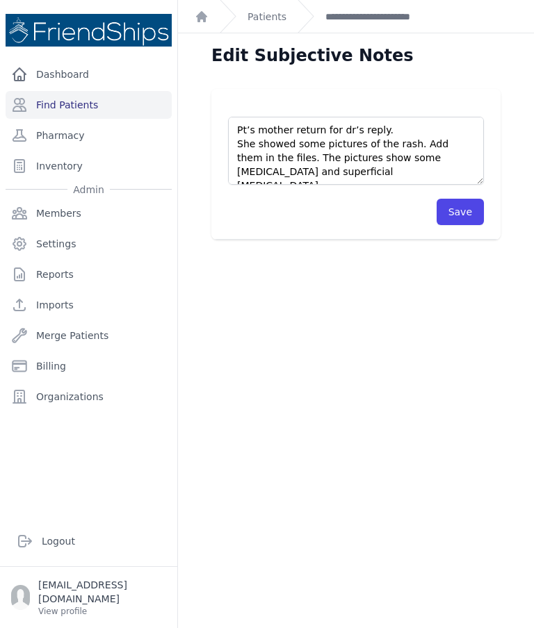
scroll to position [39, 0]
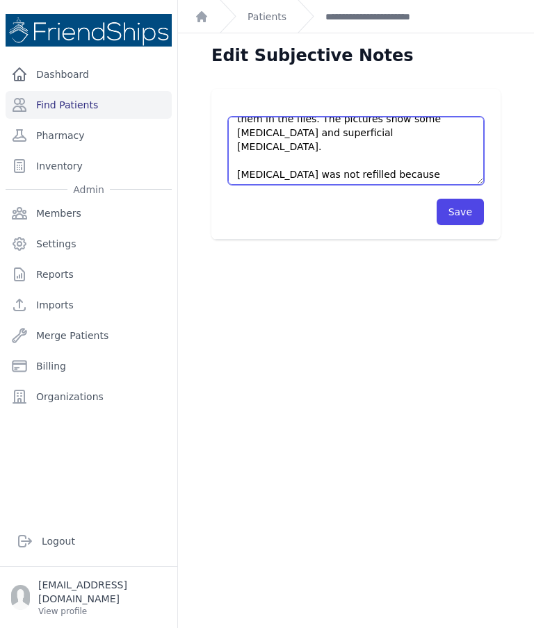
click at [396, 177] on textarea "Pt’s mother return for dr’s reply. She showed some pictures of the rash. Add th…" at bounding box center [356, 151] width 256 height 68
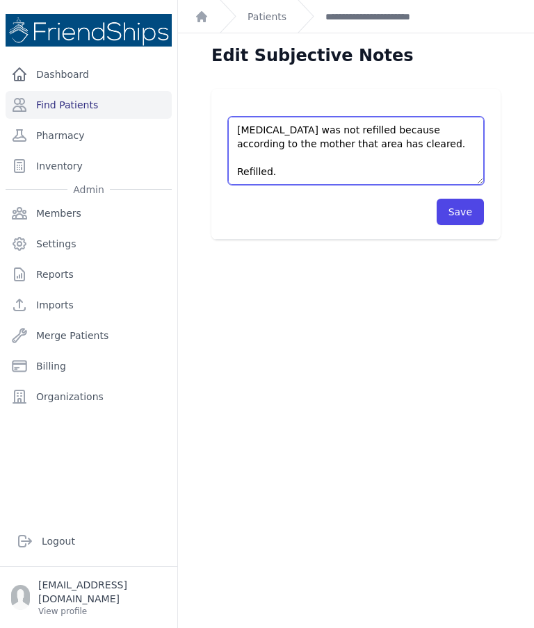
scroll to position [83, 0]
paste textarea
type textarea "Pt’s mother return for dr’s reply. She showed some pictures of the rash. Add th…"
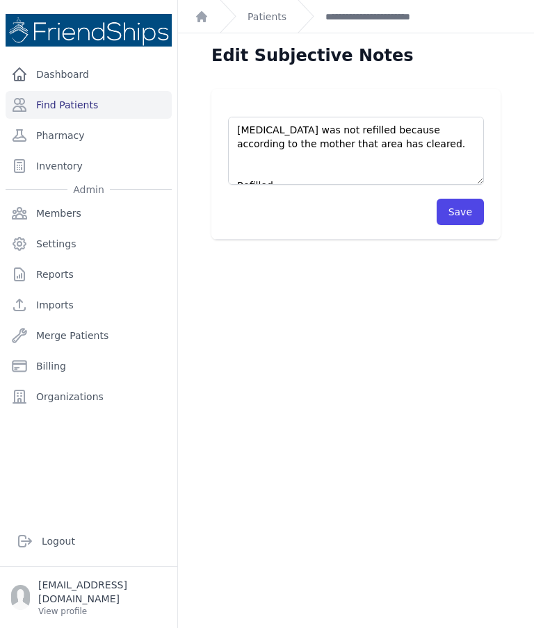
click at [468, 211] on button "Save" at bounding box center [459, 212] width 47 height 26
